Goal: Transaction & Acquisition: Obtain resource

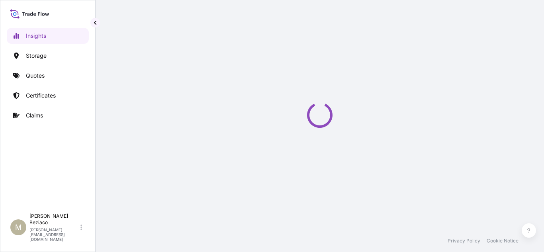
select select "2025"
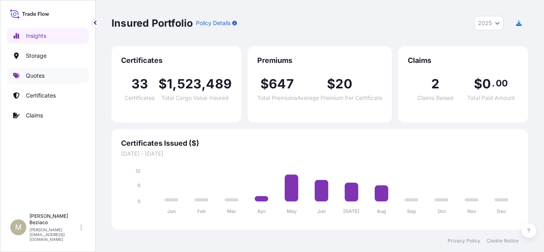
click at [47, 77] on link "Quotes" at bounding box center [48, 76] width 82 height 16
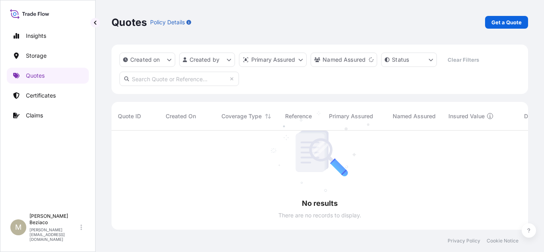
scroll to position [122, 411]
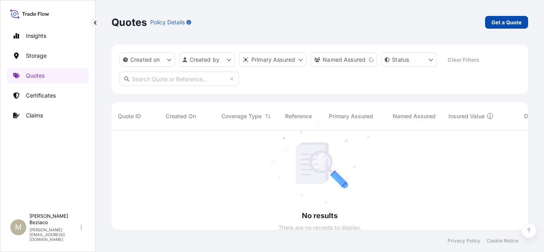
click at [497, 27] on link "Get a Quote" at bounding box center [506, 22] width 43 height 13
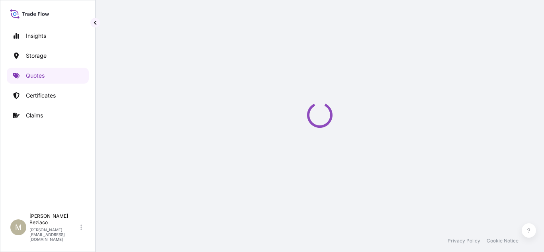
select select "Water"
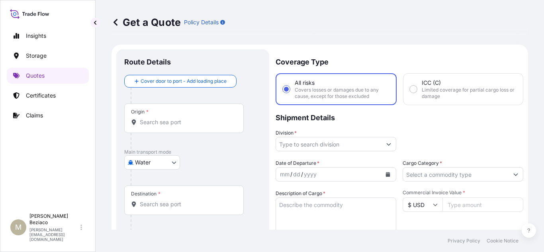
scroll to position [13, 0]
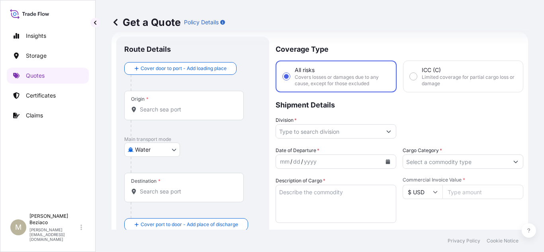
click at [171, 117] on div "Origin *" at bounding box center [184, 105] width 120 height 29
click at [171, 114] on input "Origin *" at bounding box center [187, 110] width 94 height 8
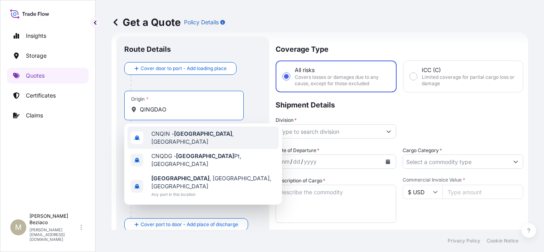
click at [208, 138] on span "CNQIN - [GEOGRAPHIC_DATA] , [GEOGRAPHIC_DATA]" at bounding box center [213, 138] width 124 height 16
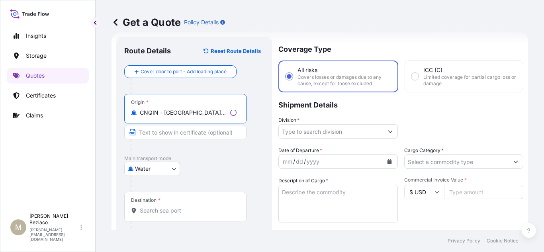
type input "CNQIN - [GEOGRAPHIC_DATA], [GEOGRAPHIC_DATA]"
click at [188, 207] on input "Destination *" at bounding box center [188, 211] width 97 height 8
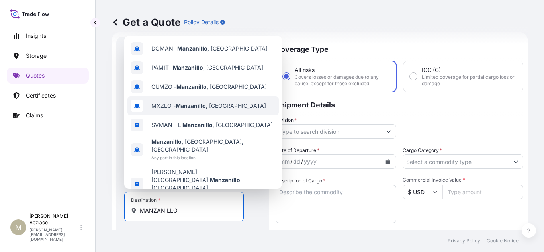
click at [207, 110] on span "MXZLO - [GEOGRAPHIC_DATA] , [GEOGRAPHIC_DATA]" at bounding box center [208, 106] width 115 height 8
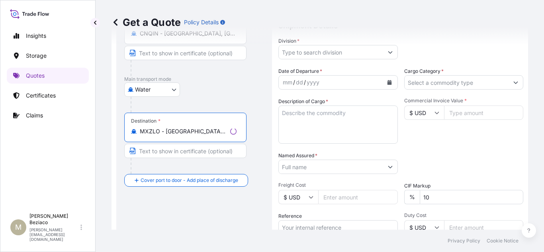
scroll to position [92, 0]
type input "MXZLO - [GEOGRAPHIC_DATA], [GEOGRAPHIC_DATA]"
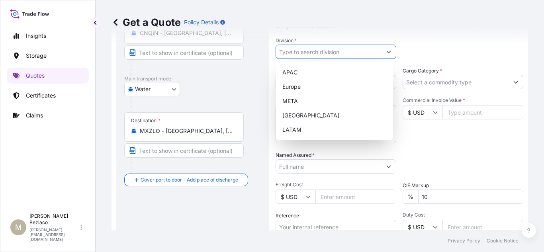
click at [387, 51] on icon "Show suggestions" at bounding box center [389, 51] width 5 height 5
click at [316, 130] on div "LATAM" at bounding box center [334, 130] width 111 height 14
type input "LATAM"
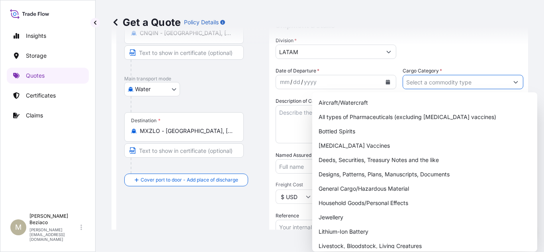
click at [493, 82] on input "Cargo Category *" at bounding box center [456, 82] width 106 height 14
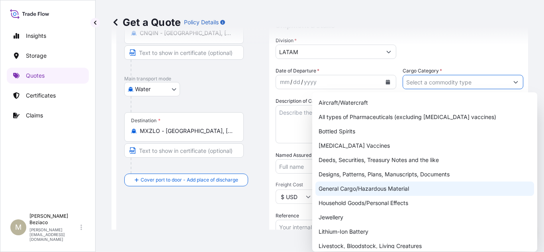
click at [377, 192] on div "General Cargo/Hazardous Material" at bounding box center [425, 189] width 219 height 14
type input "General Cargo/Hazardous Material"
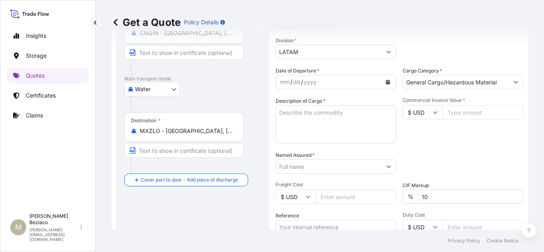
click at [307, 124] on textarea "Description of Cargo *" at bounding box center [336, 124] width 121 height 38
type textarea "[MEDICAL_DATA] RESIN"
click at [450, 112] on input "Commercial Invoice Value *" at bounding box center [483, 112] width 81 height 14
type input "26250"
click at [339, 197] on input "Freight Cost" at bounding box center [356, 197] width 81 height 14
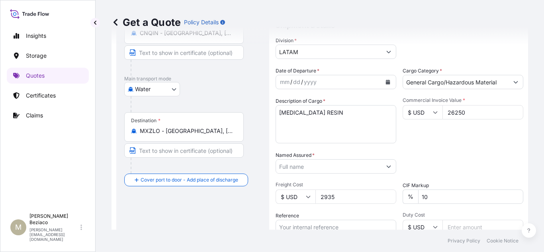
type input "2935"
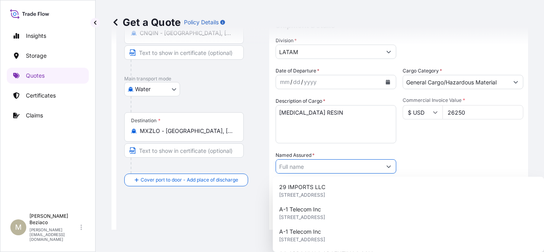
click at [382, 165] on button "Show suggestions" at bounding box center [389, 166] width 14 height 14
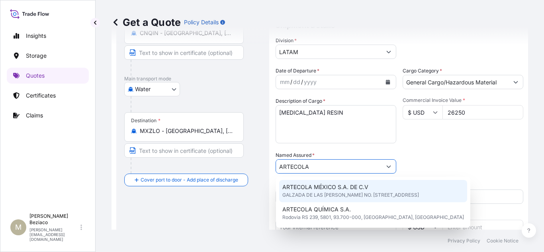
click at [365, 191] on span "GALZADA DE LAS [PERSON_NAME] NO. [STREET_ADDRESS]" at bounding box center [351, 195] width 137 height 8
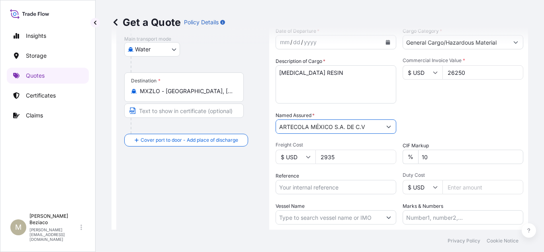
scroll to position [172, 0]
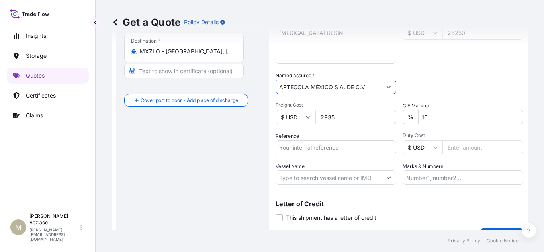
type input "ARTECOLA MÉXICO S.A. DE C.V"
click at [427, 171] on input "Marks & Numbers" at bounding box center [463, 178] width 121 height 14
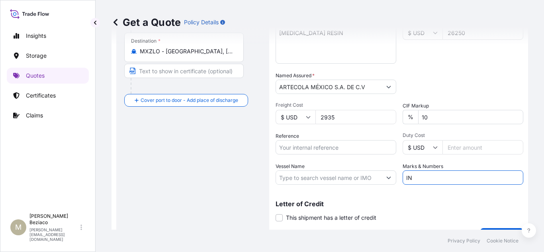
type input "I"
type input "Invoice SDQL25068, PO 0222901"
click at [310, 148] on input "Reference" at bounding box center [336, 147] width 121 height 14
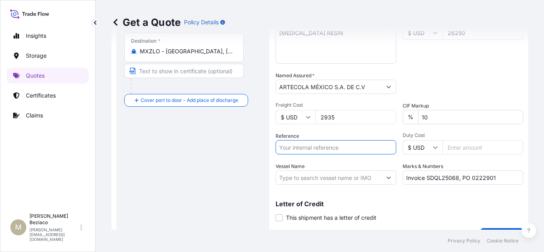
paste input "IMART202507007BR"
type input "IMART202507007BR"
click at [432, 204] on p "Letter of Credit" at bounding box center [400, 204] width 248 height 6
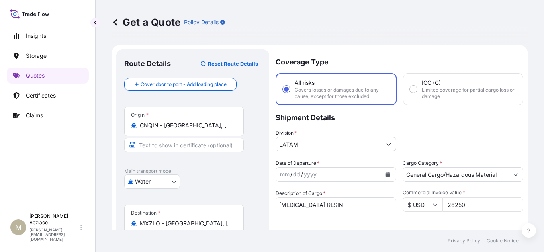
click at [386, 173] on icon "Calendar" at bounding box center [388, 174] width 4 height 5
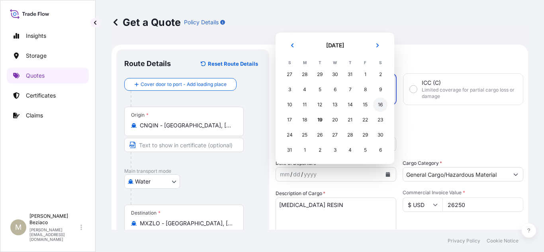
click at [383, 104] on div "16" at bounding box center [380, 105] width 14 height 14
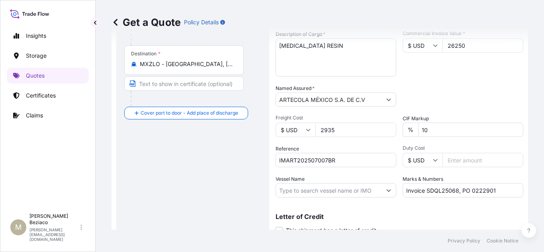
scroll to position [191, 0]
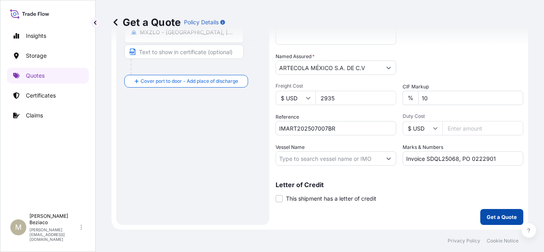
click at [493, 218] on p "Get a Quote" at bounding box center [502, 217] width 30 height 8
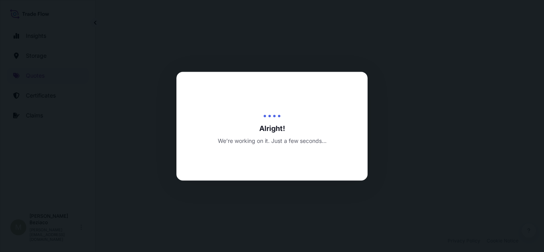
select select "Water"
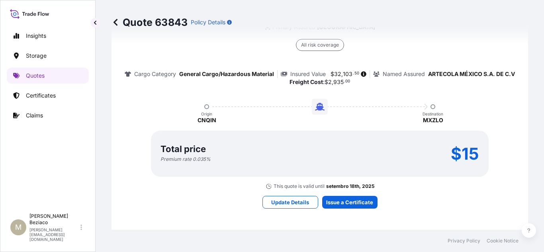
scroll to position [748, 0]
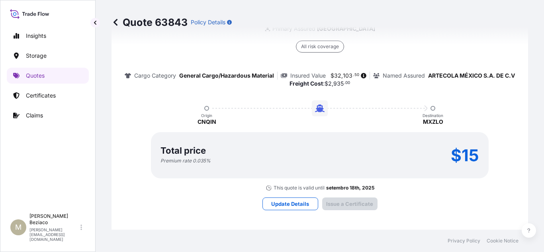
type input "GALZADA DE LAS [PERSON_NAME] NO. 120; FRACCIONAMIENTO INDUSTRIAL"
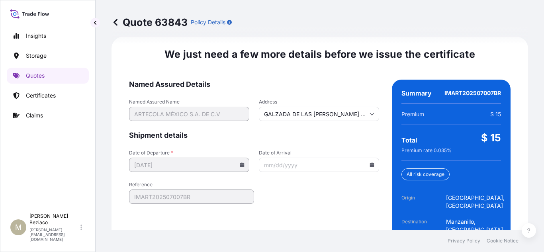
scroll to position [1282, 0]
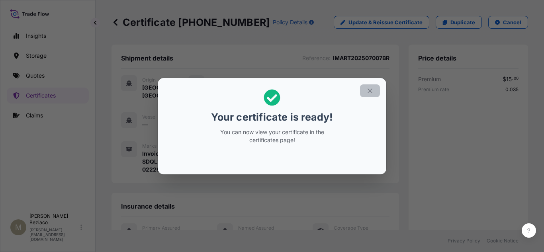
click at [373, 91] on icon "button" at bounding box center [370, 90] width 7 height 7
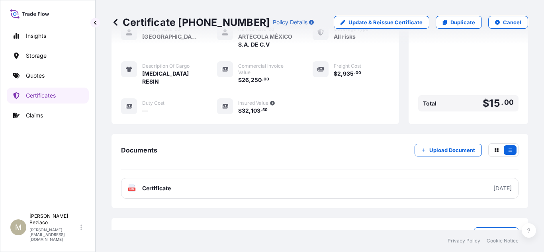
scroll to position [236, 0]
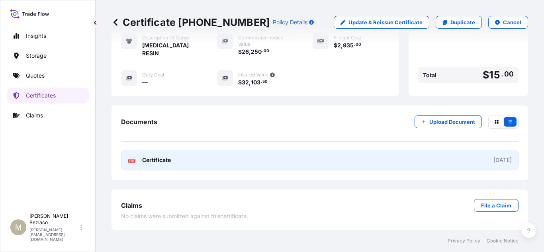
click at [268, 153] on link "PDF Certificate [DATE]" at bounding box center [320, 160] width 398 height 21
